Goal: Information Seeking & Learning: Learn about a topic

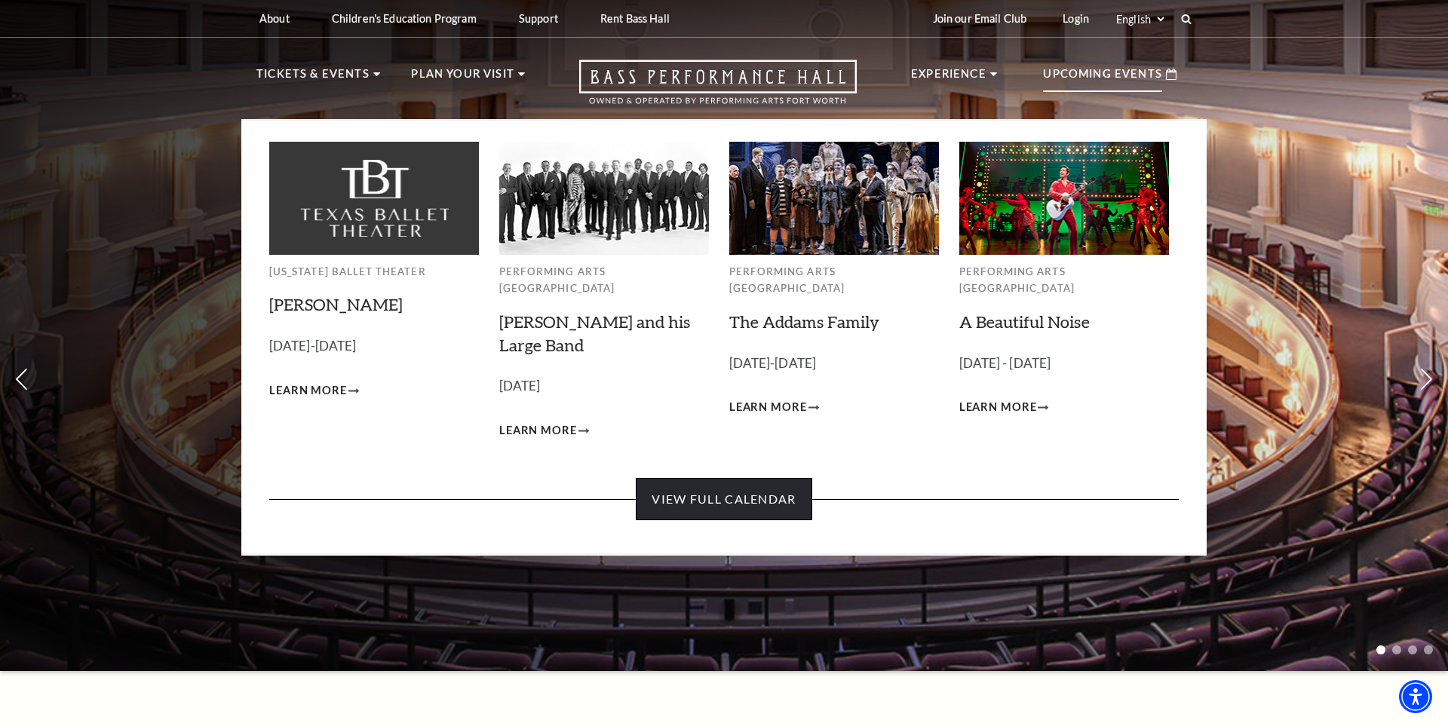
click at [718, 485] on link "View Full Calendar" at bounding box center [724, 499] width 176 height 42
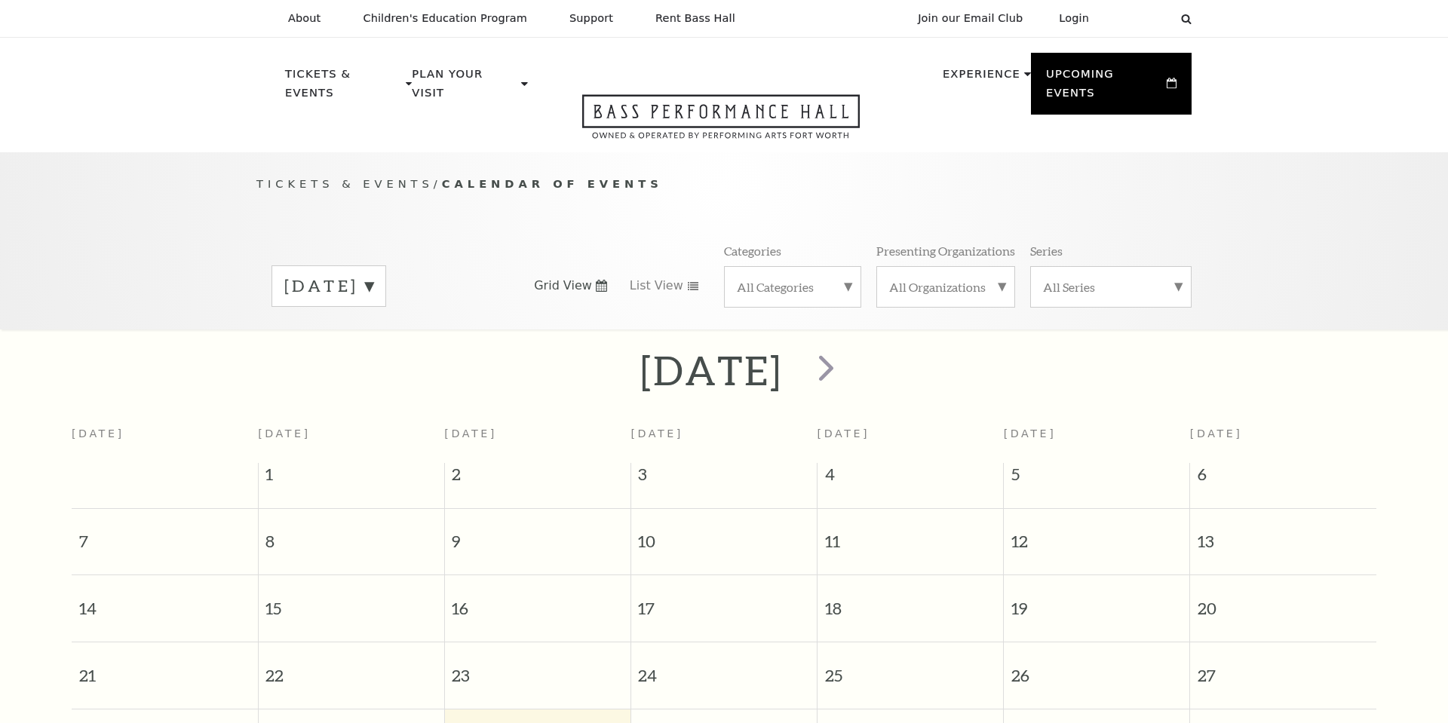
scroll to position [133, 0]
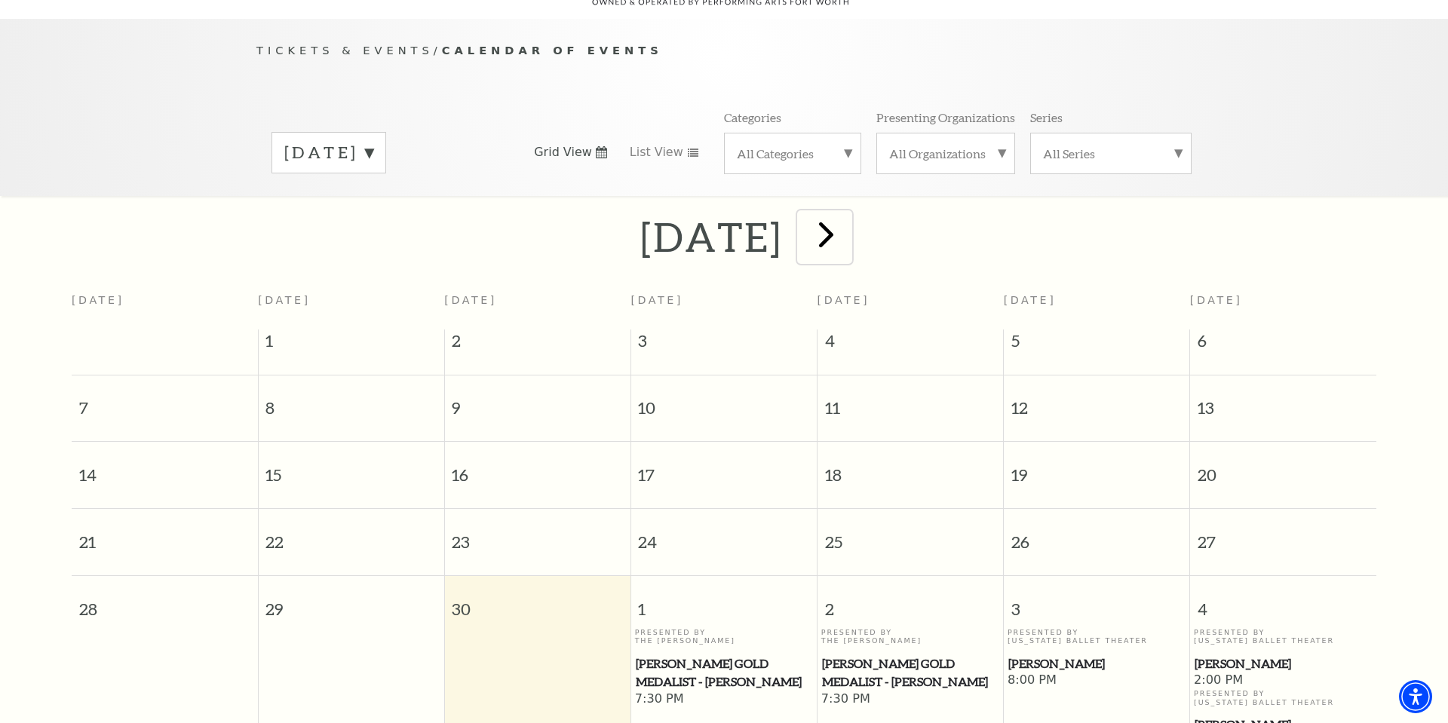
click at [847, 216] on span "next" at bounding box center [826, 234] width 43 height 43
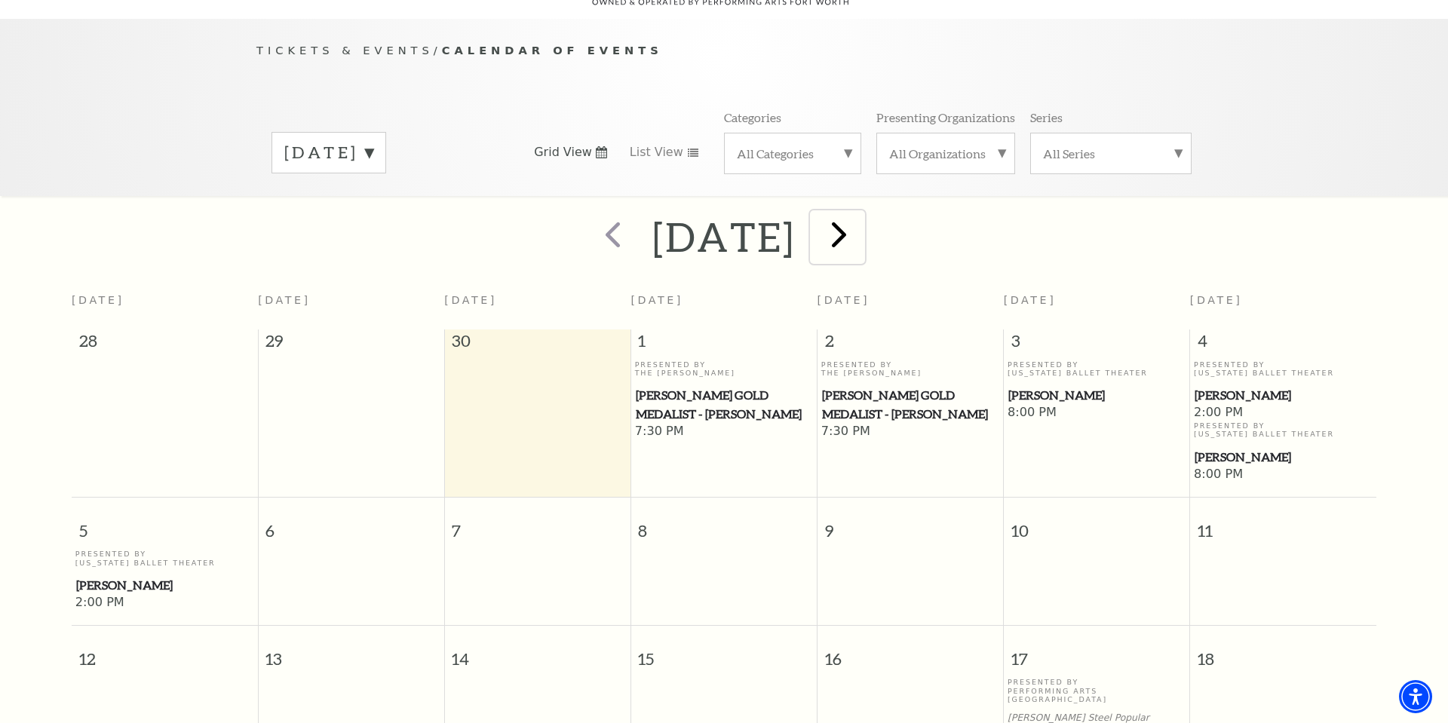
click at [860, 216] on span "next" at bounding box center [838, 234] width 43 height 43
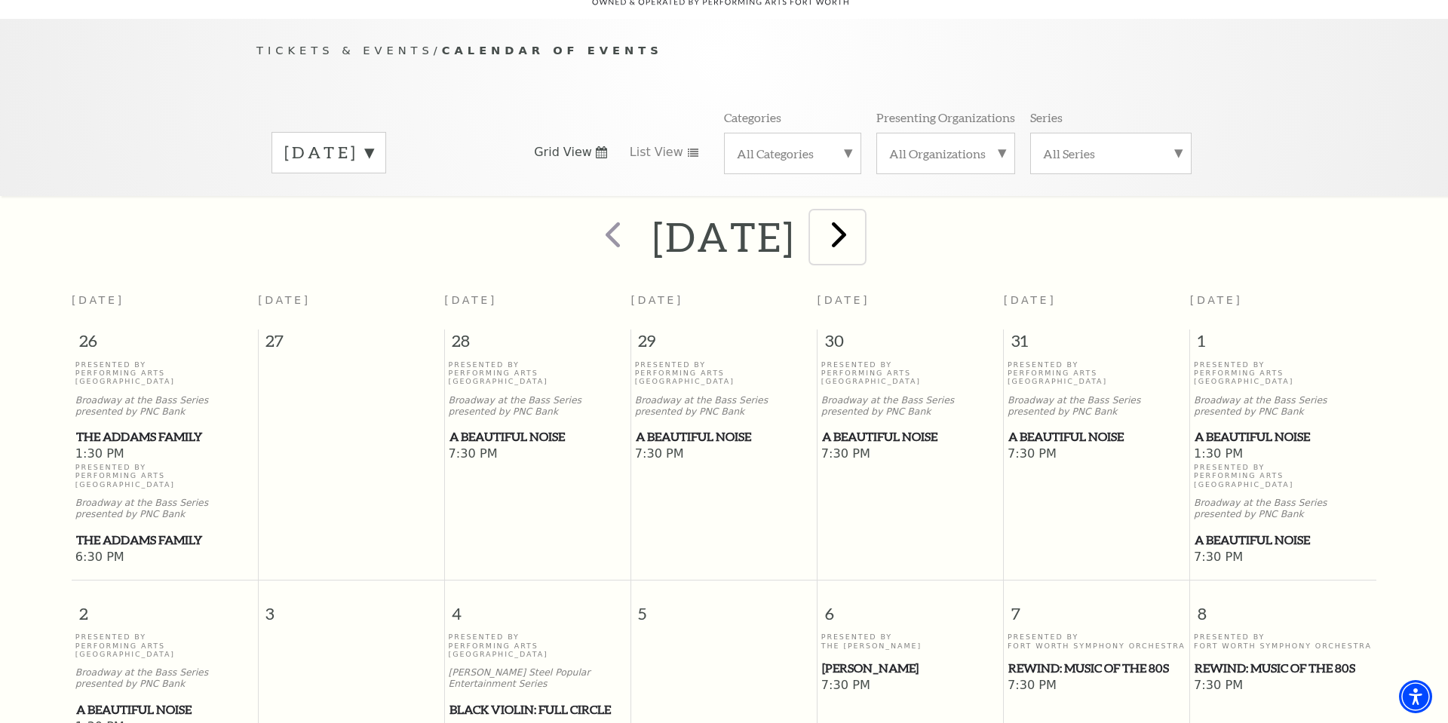
click at [860, 220] on span "next" at bounding box center [838, 234] width 43 height 43
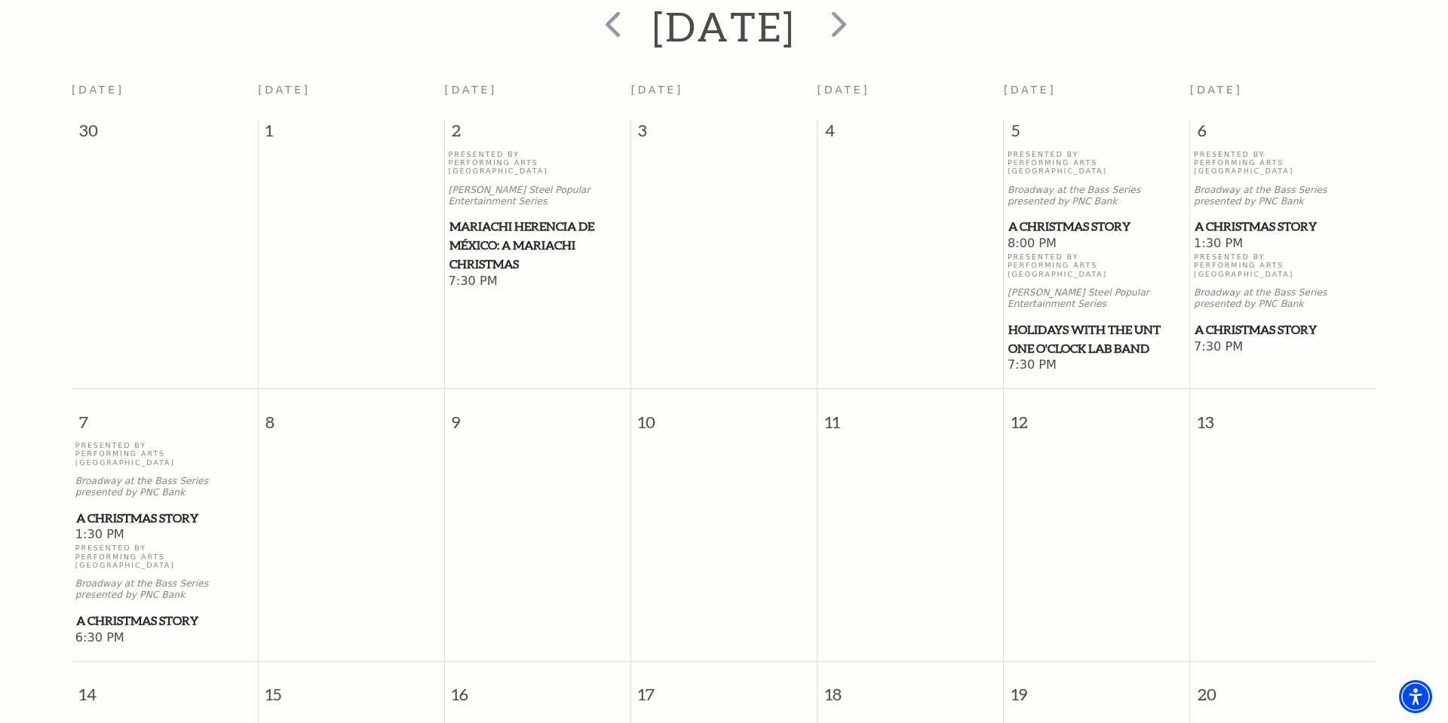
scroll to position [0, 0]
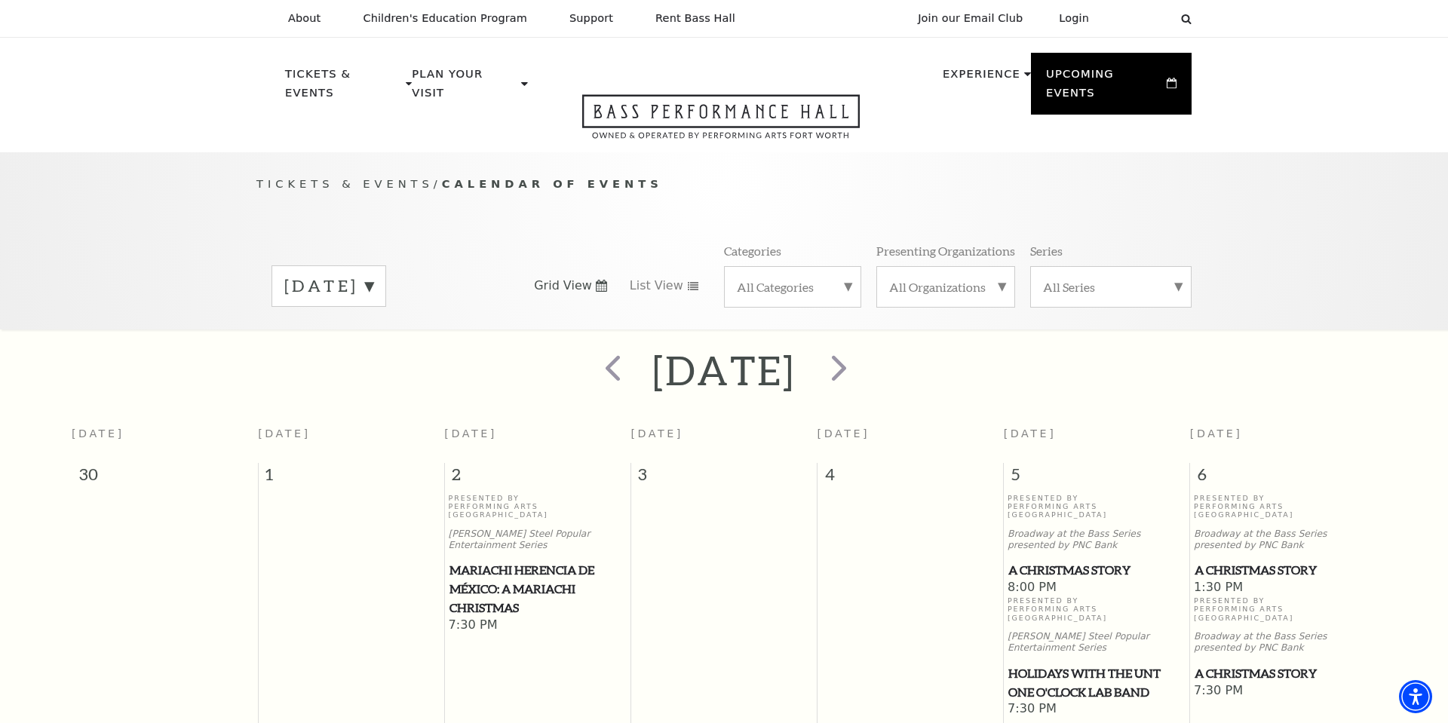
click at [719, 182] on div "Tickets & Events / Calendar of Events December 2025 Grid View List View Categor…" at bounding box center [723, 252] width 965 height 154
click at [605, 280] on use at bounding box center [601, 286] width 11 height 12
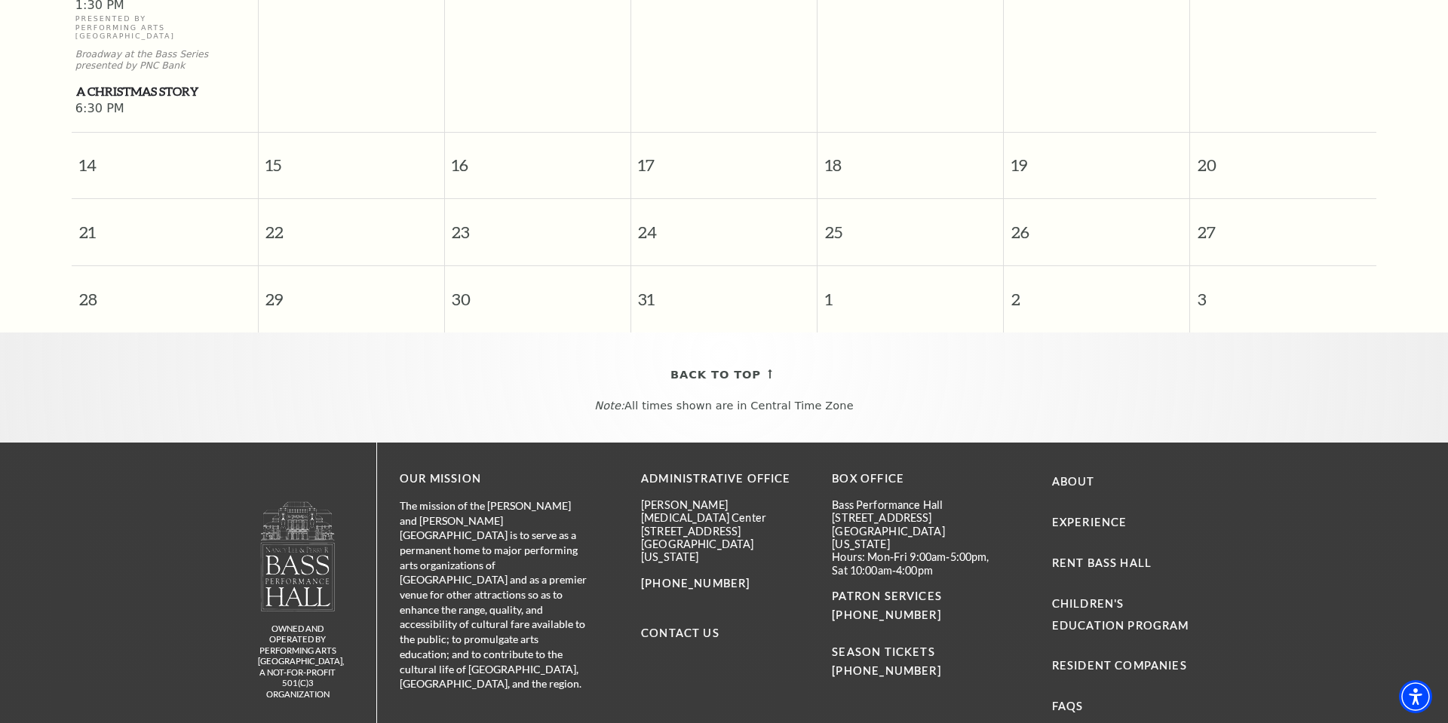
scroll to position [866, 0]
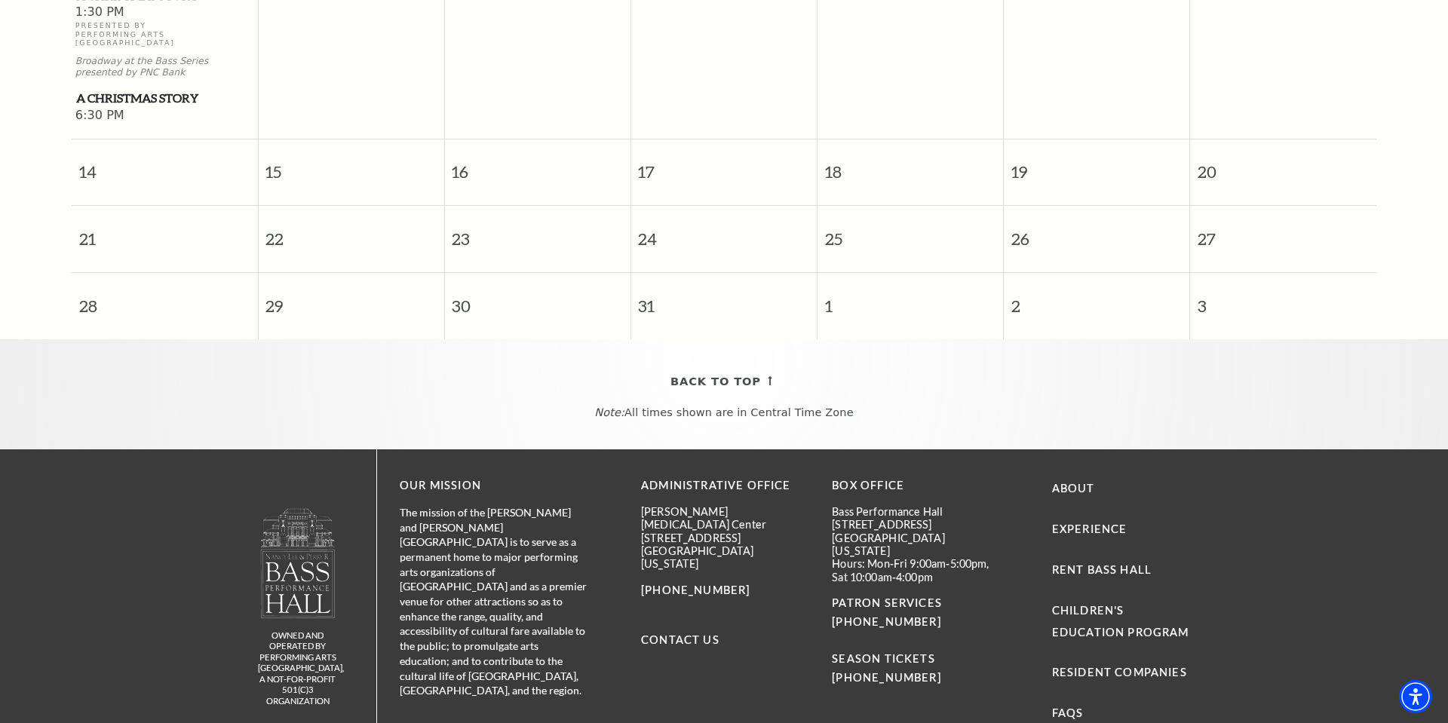
click at [1179, 206] on span "26" at bounding box center [1096, 232] width 185 height 52
click at [1259, 206] on span "27" at bounding box center [1283, 232] width 186 height 52
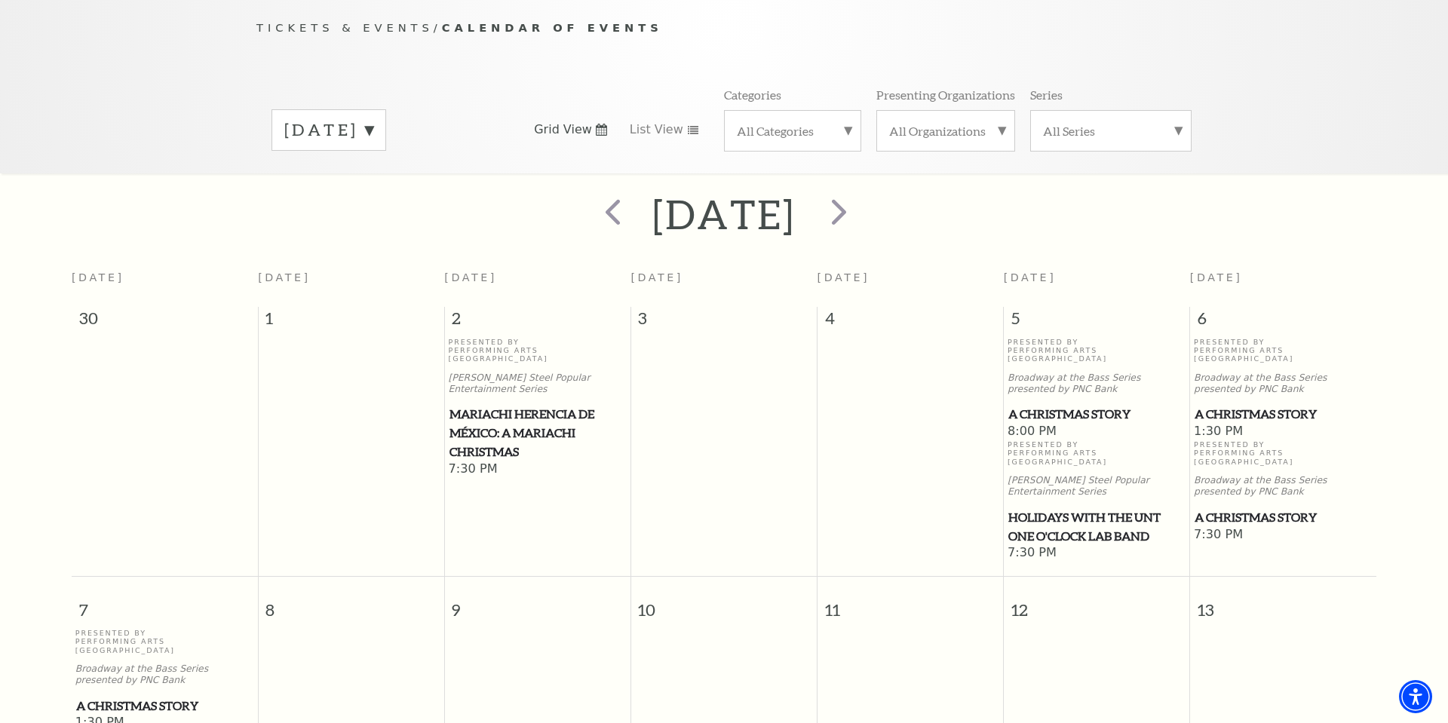
scroll to position [109, 0]
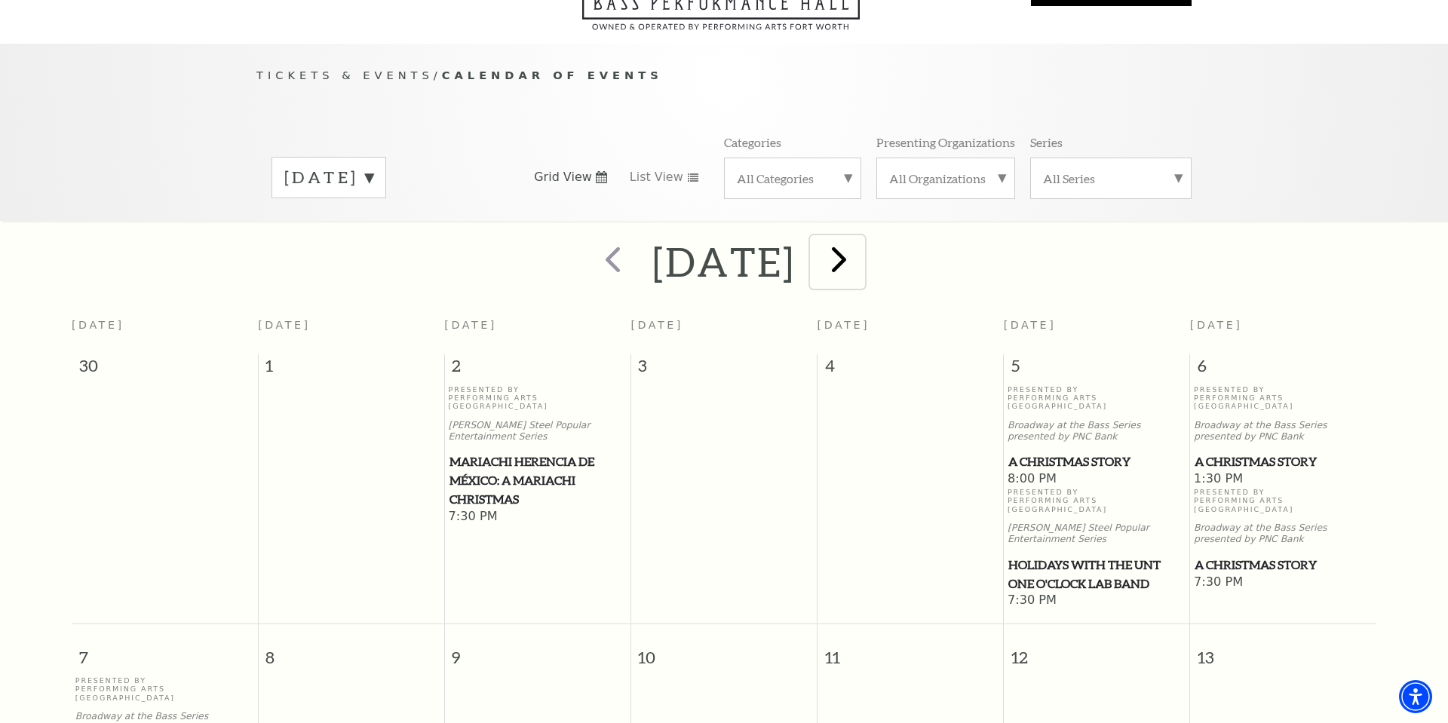
click at [860, 246] on span "next" at bounding box center [838, 259] width 43 height 43
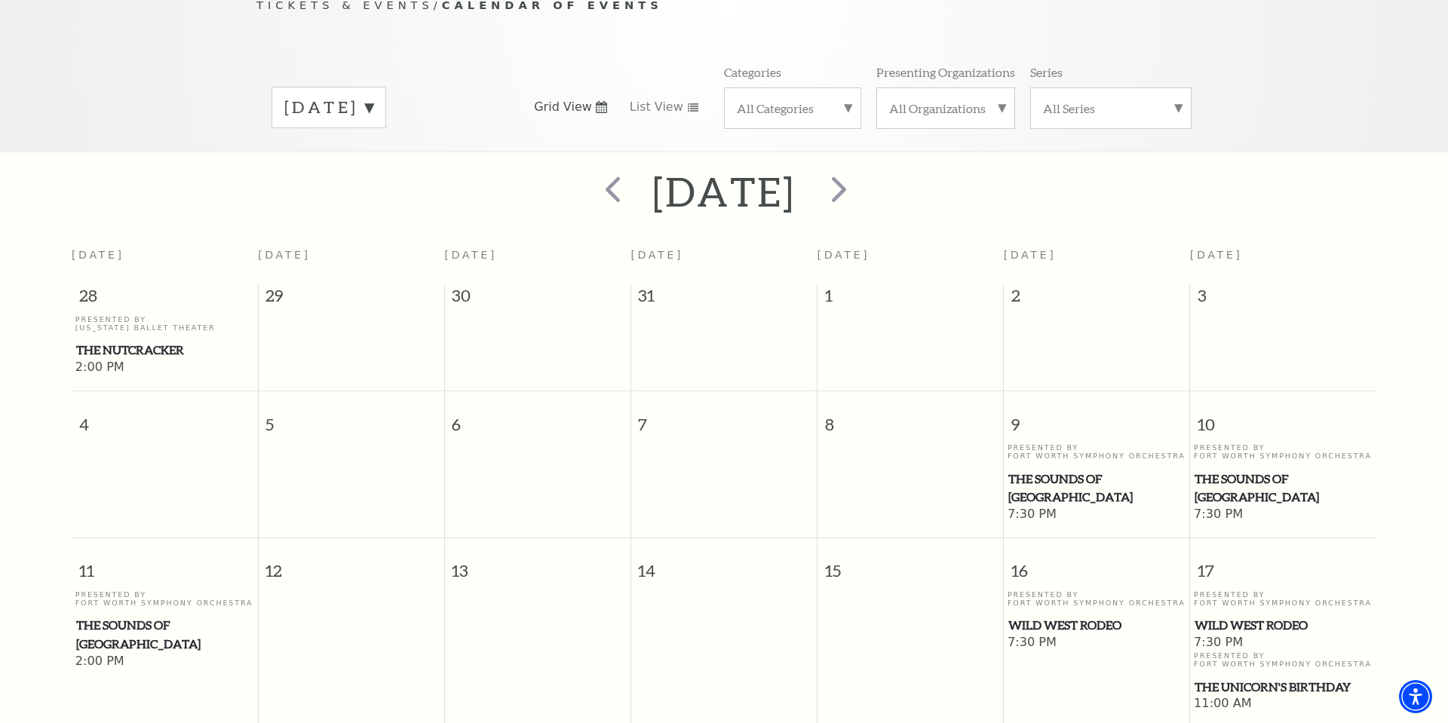
scroll to position [0, 0]
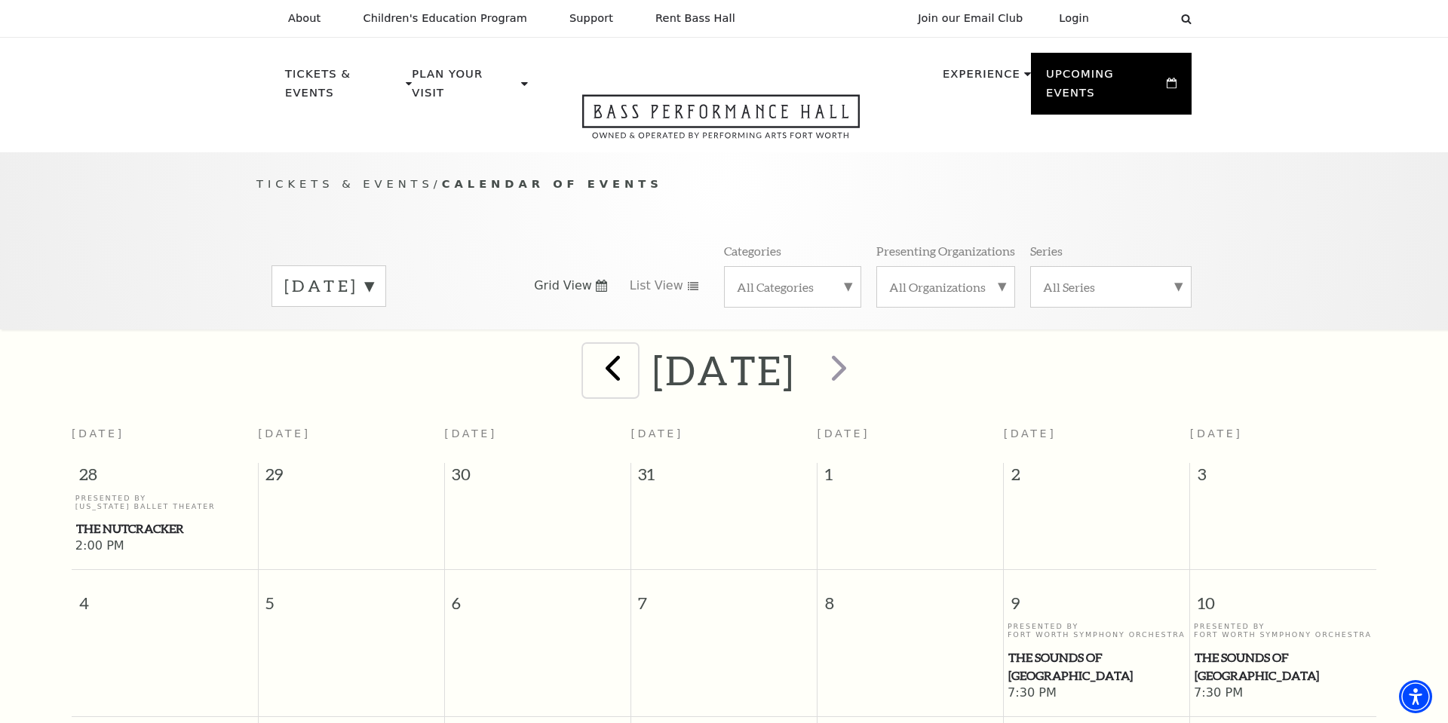
click at [591, 348] on span "prev" at bounding box center [612, 367] width 43 height 43
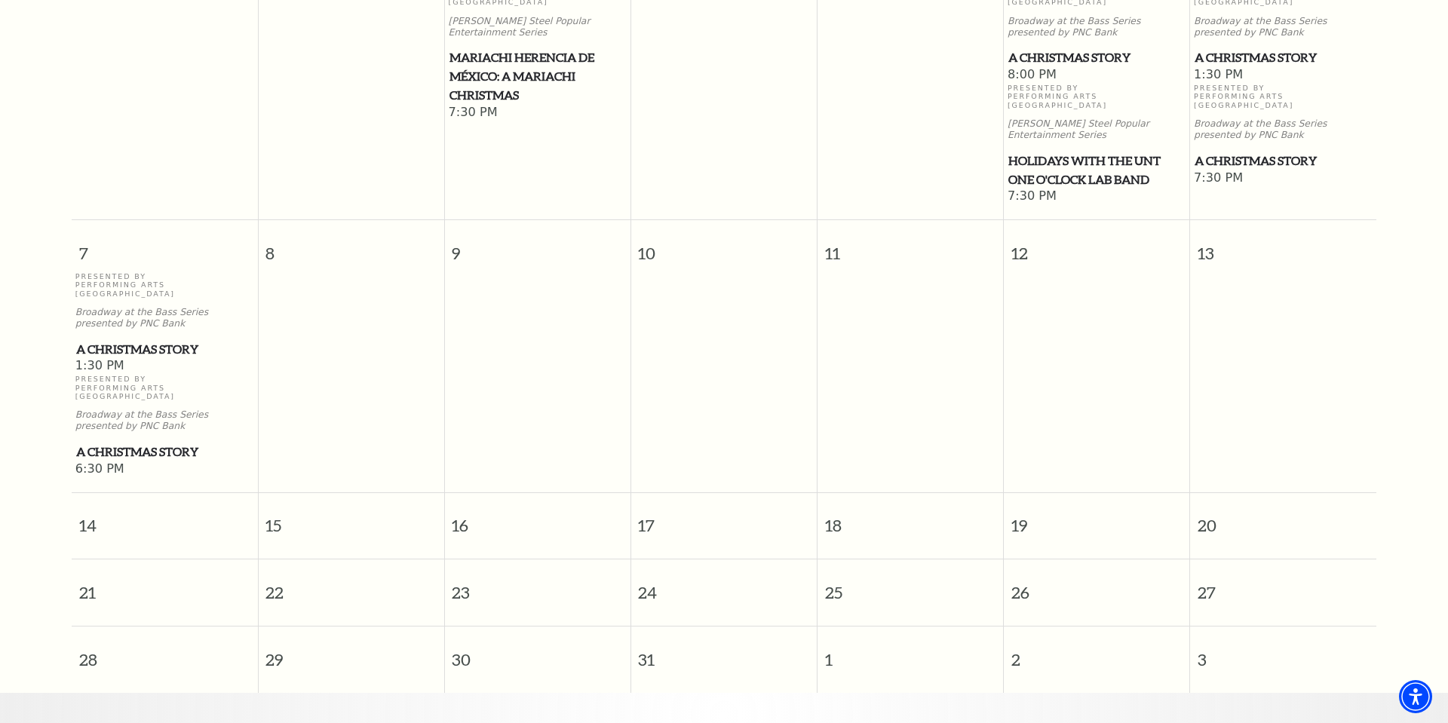
scroll to position [509, 0]
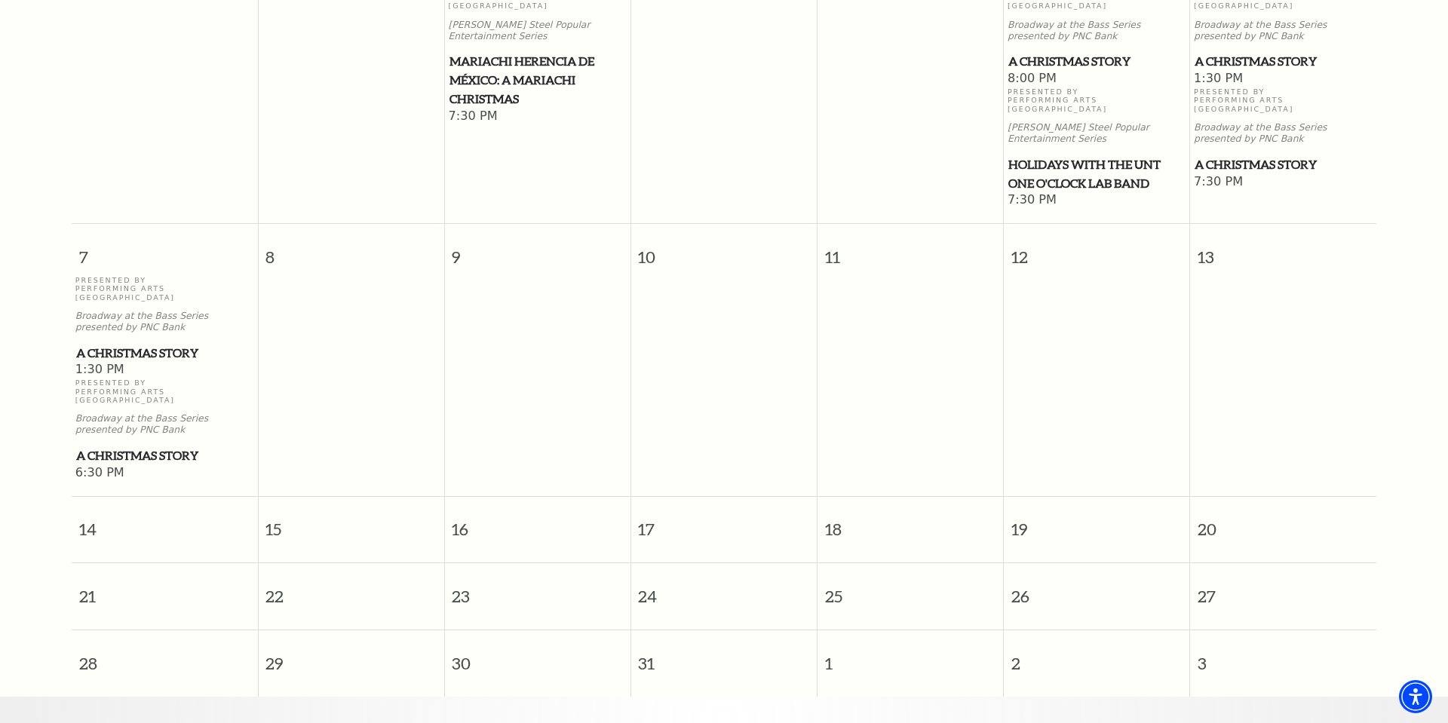
click at [136, 630] on span "28" at bounding box center [165, 656] width 186 height 52
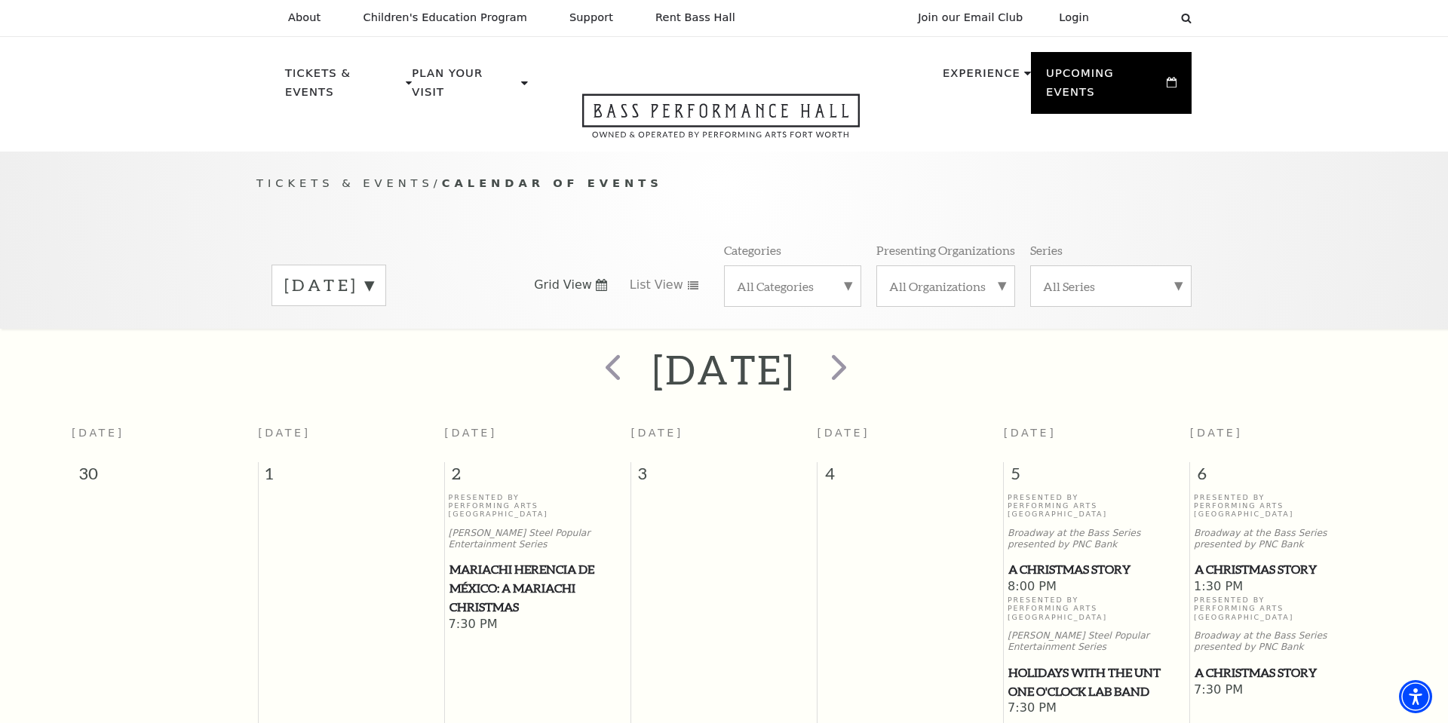
scroll to position [0, 0]
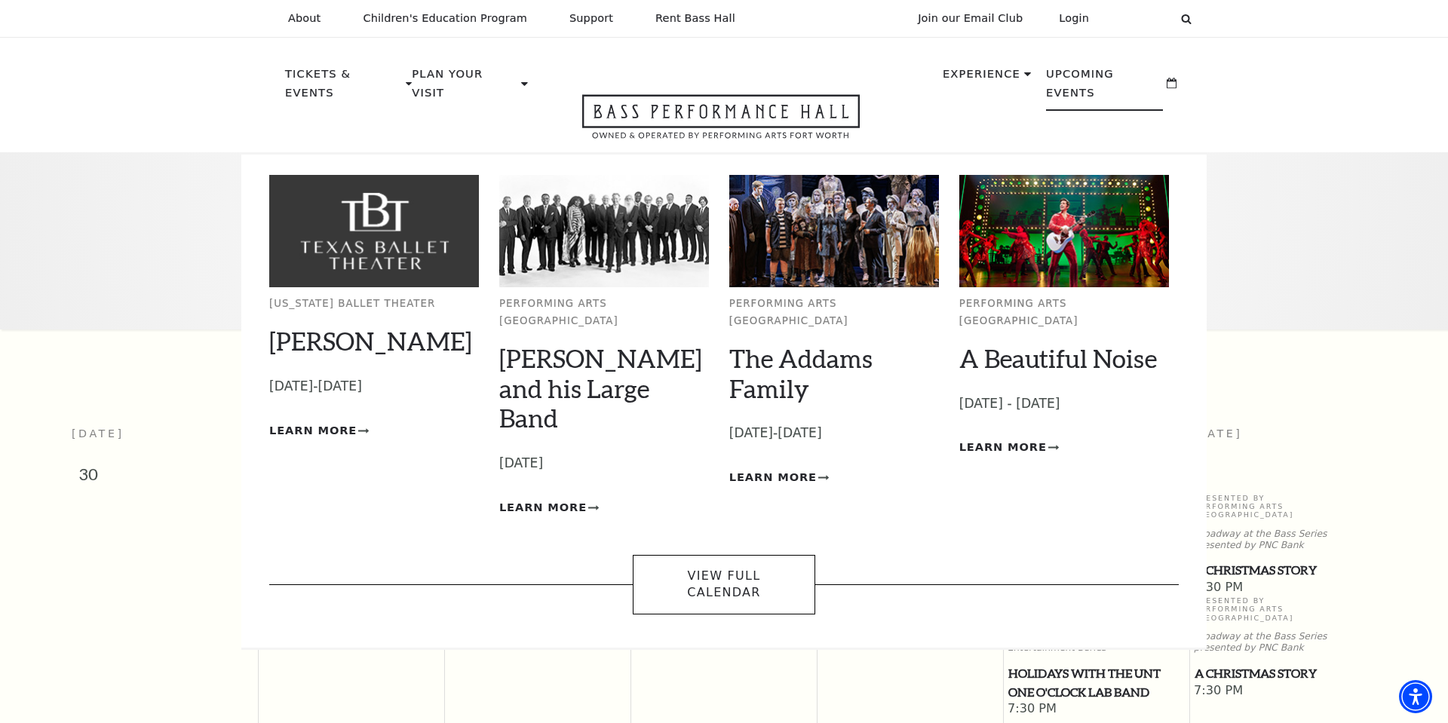
click at [1138, 76] on p "Upcoming Events" at bounding box center [1104, 88] width 117 height 46
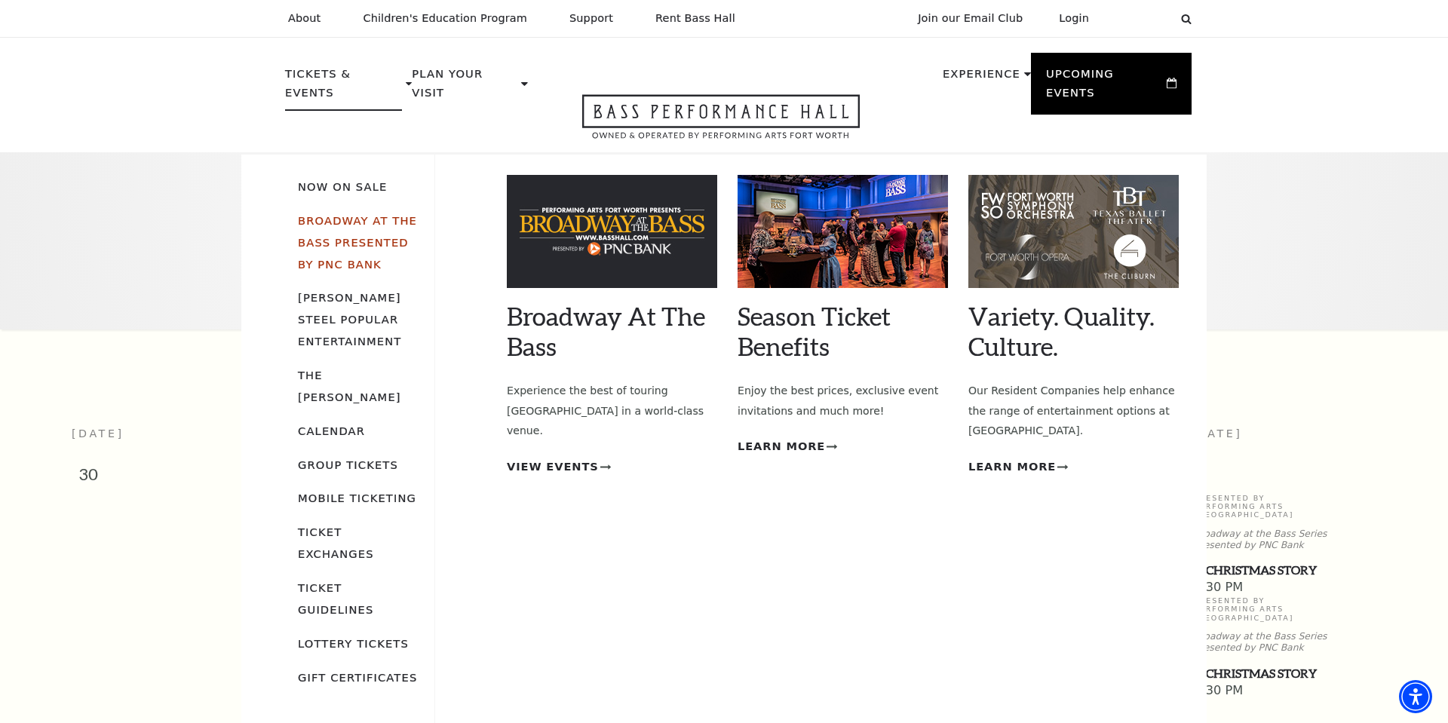
click at [361, 214] on link "Broadway At The Bass presented by PNC Bank" at bounding box center [357, 242] width 119 height 57
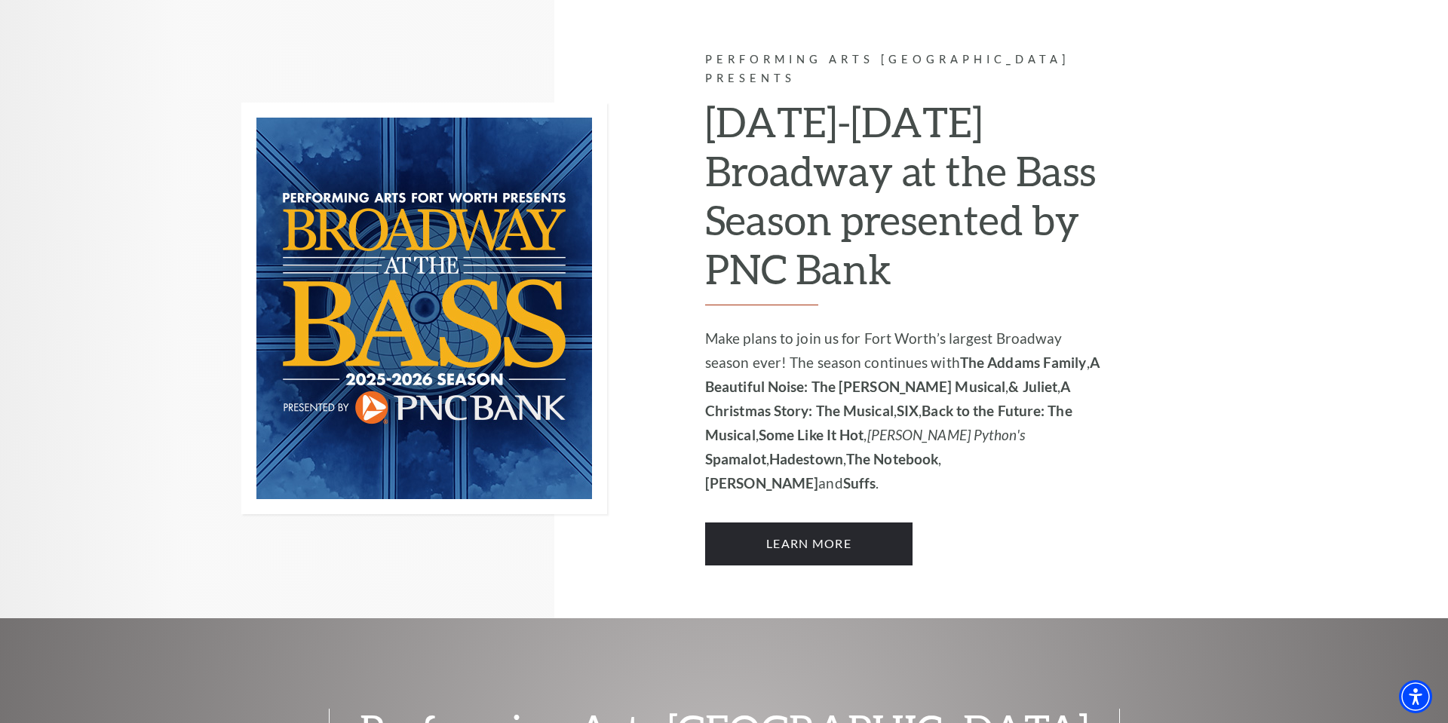
scroll to position [1038, 0]
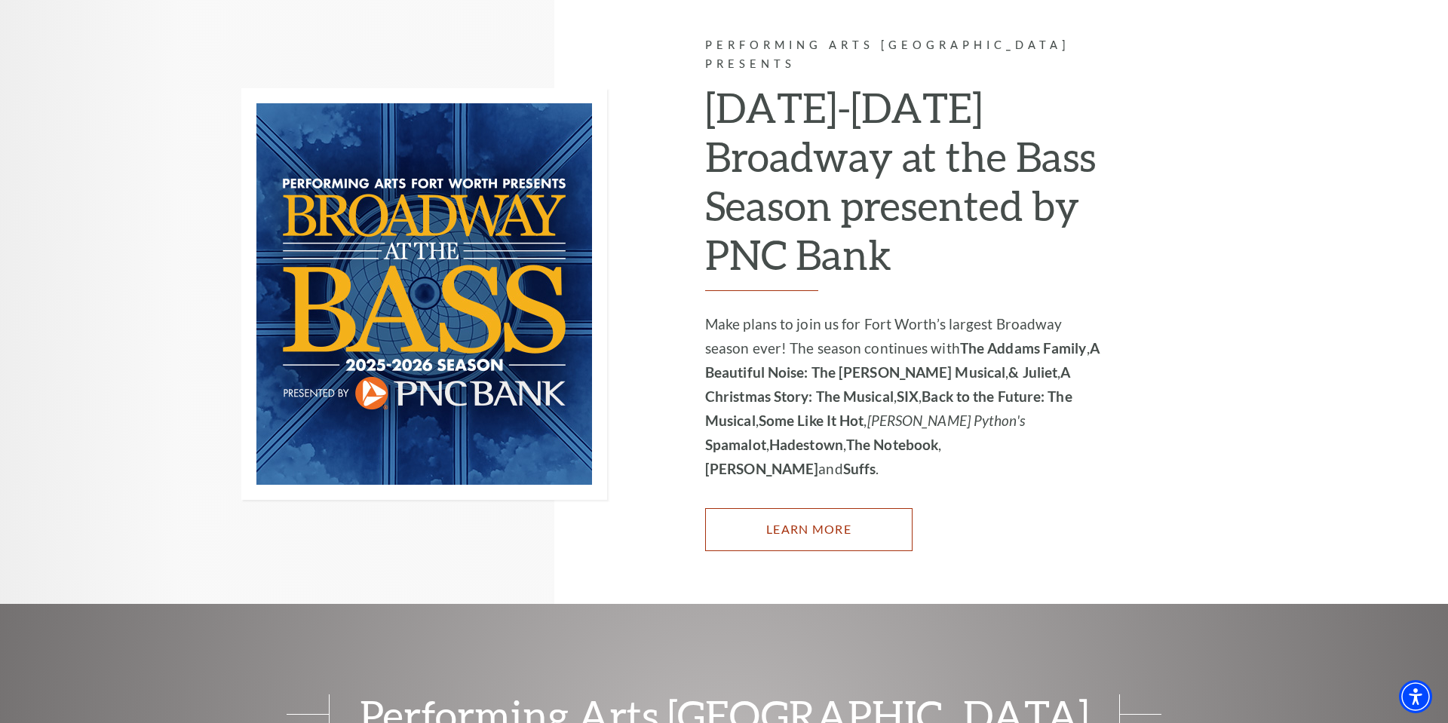
click at [801, 508] on link "Learn More" at bounding box center [808, 529] width 207 height 42
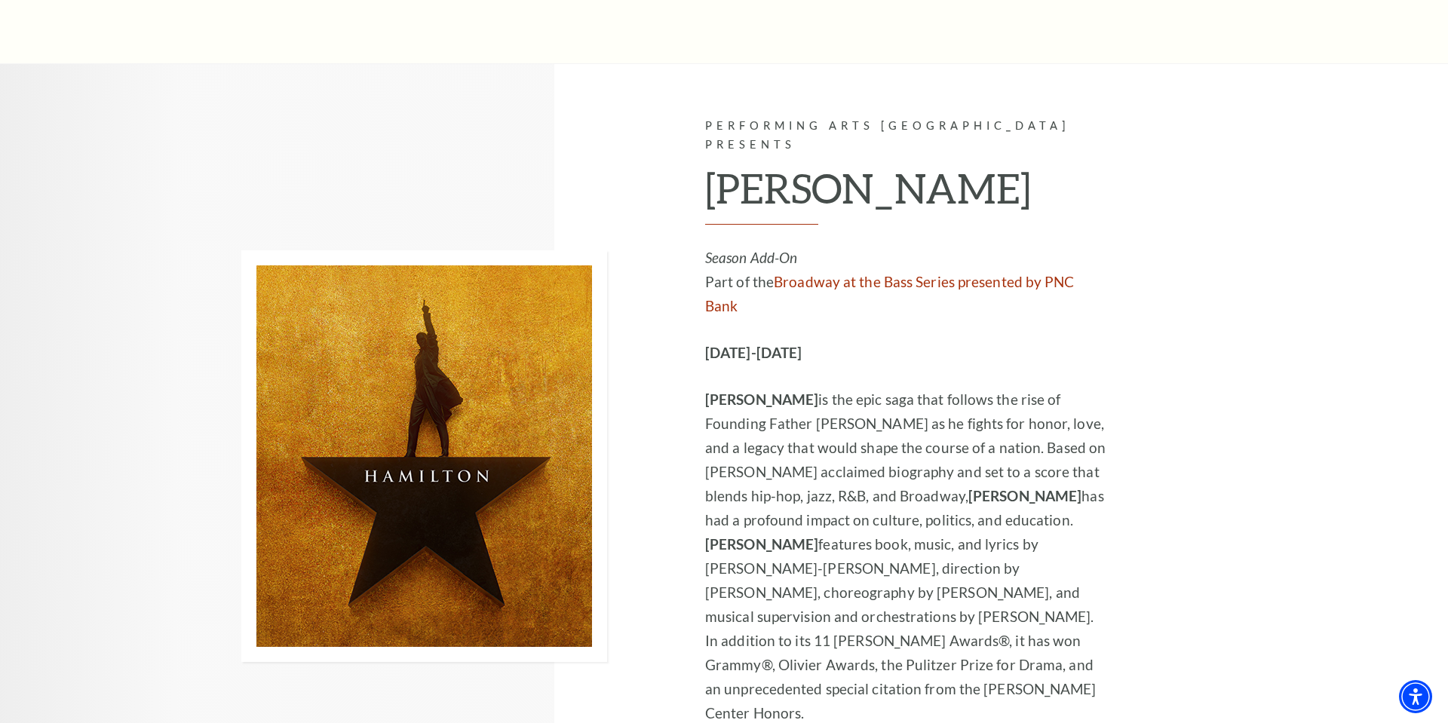
scroll to position [8540, 0]
